Goal: Transaction & Acquisition: Purchase product/service

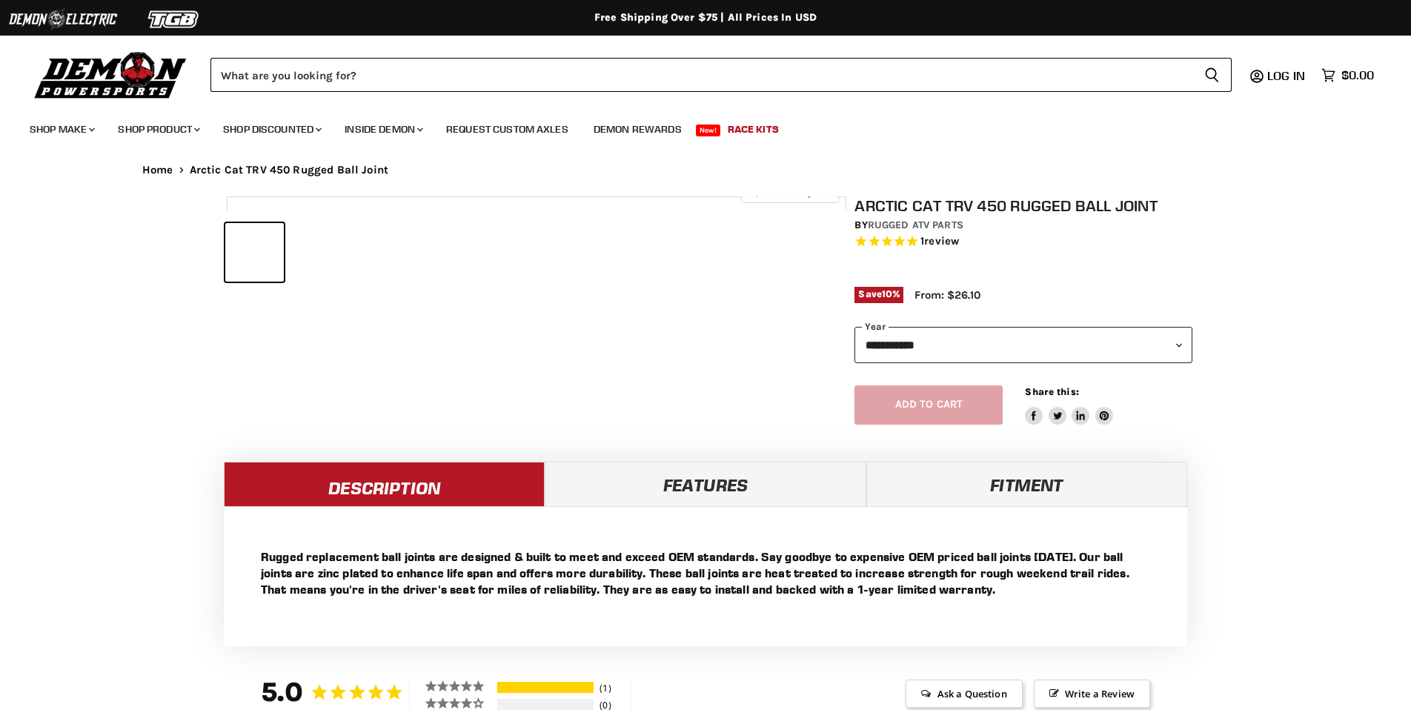
select select "******"
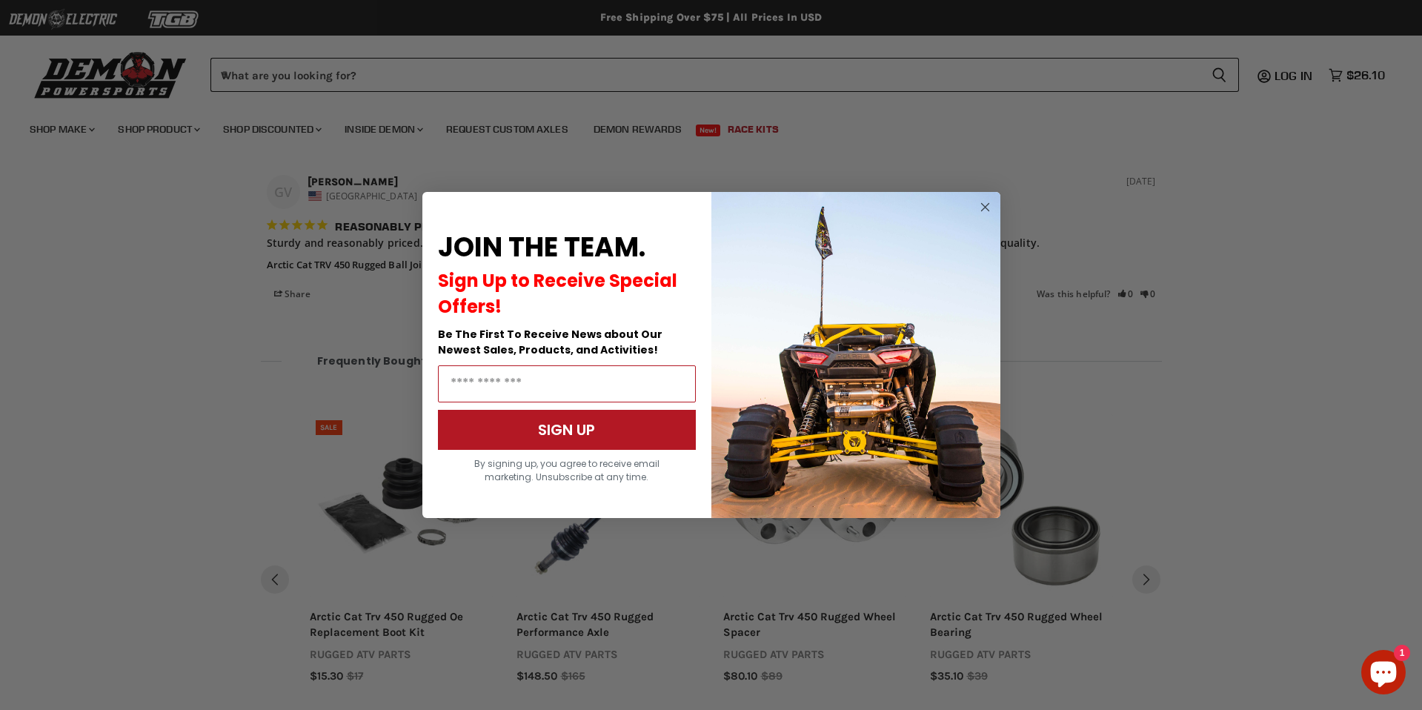
scroll to position [1134, 0]
